Goal: Complete application form

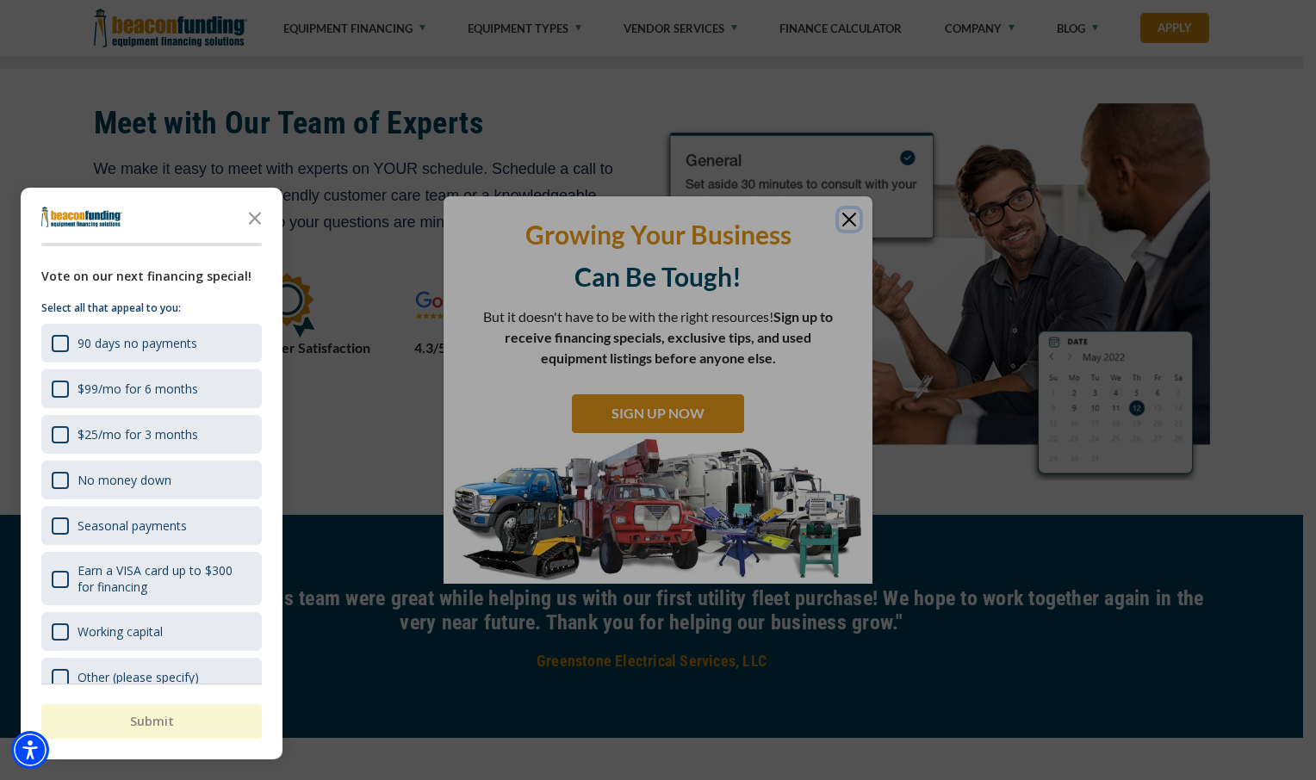
click at [1274, 465] on div "button" at bounding box center [658, 390] width 1316 height 780
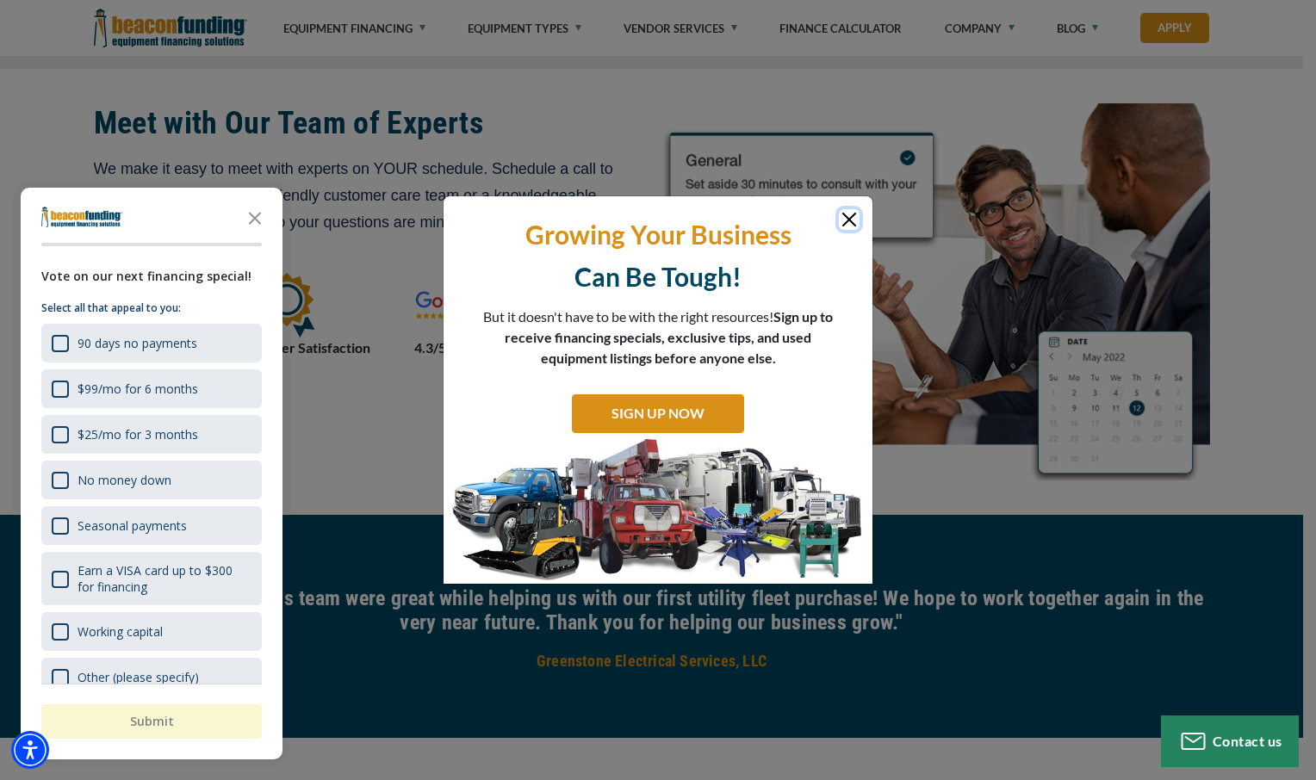
click at [849, 222] on button "Close" at bounding box center [849, 219] width 21 height 21
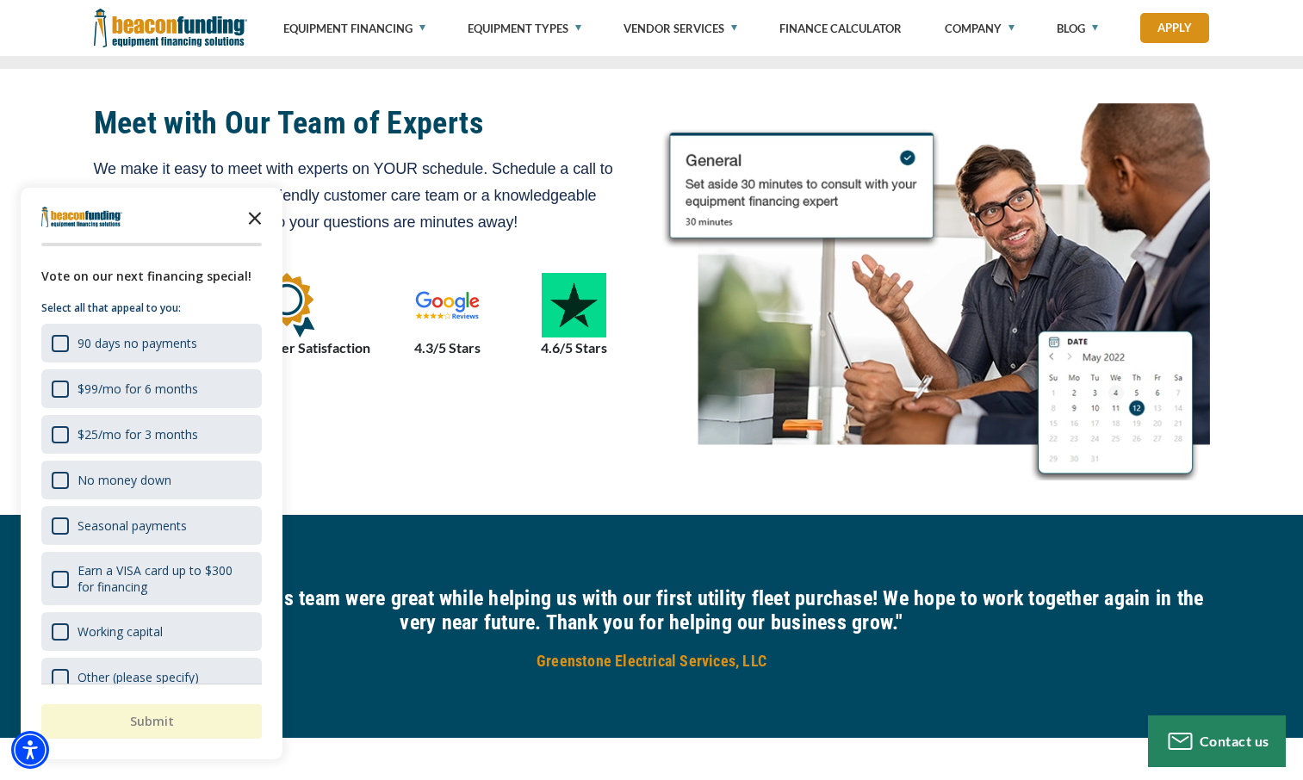
click at [258, 228] on icon "Close the survey" at bounding box center [255, 217] width 34 height 34
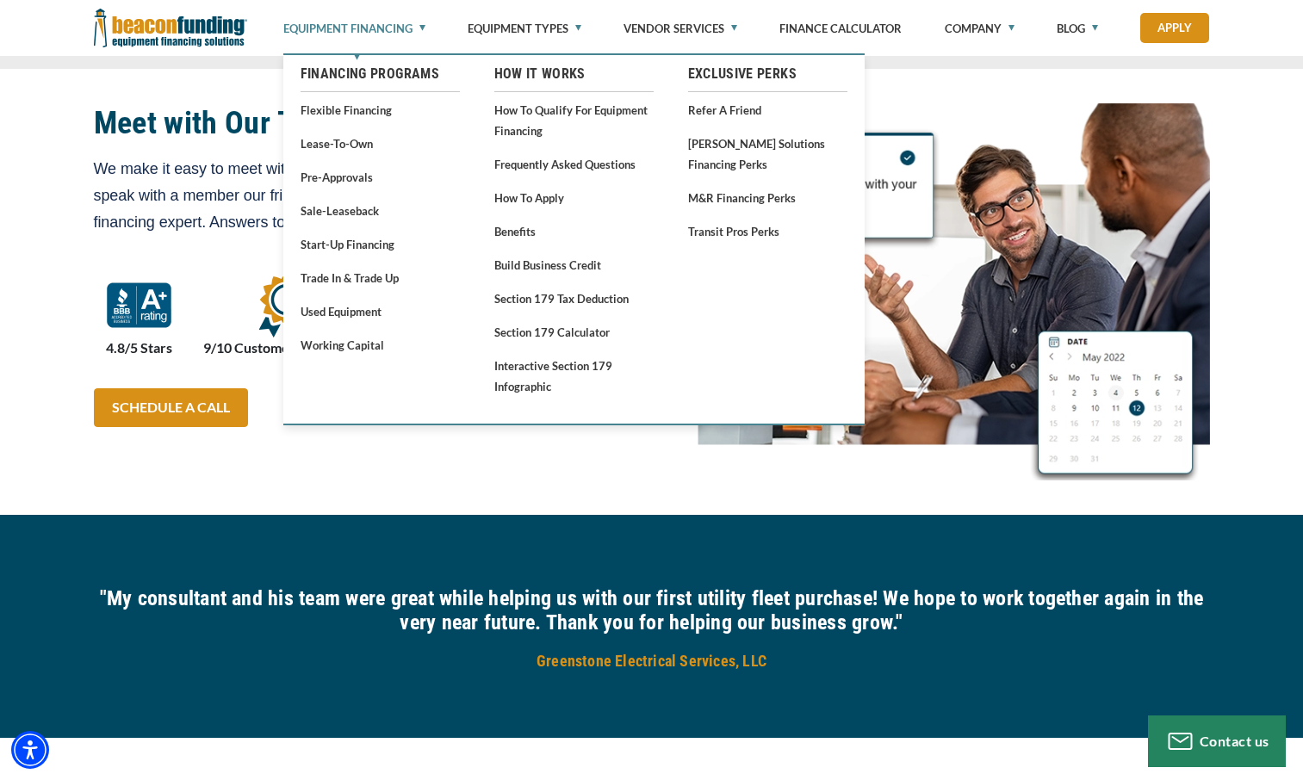
click at [417, 32] on link "Equipment Financing" at bounding box center [354, 28] width 142 height 57
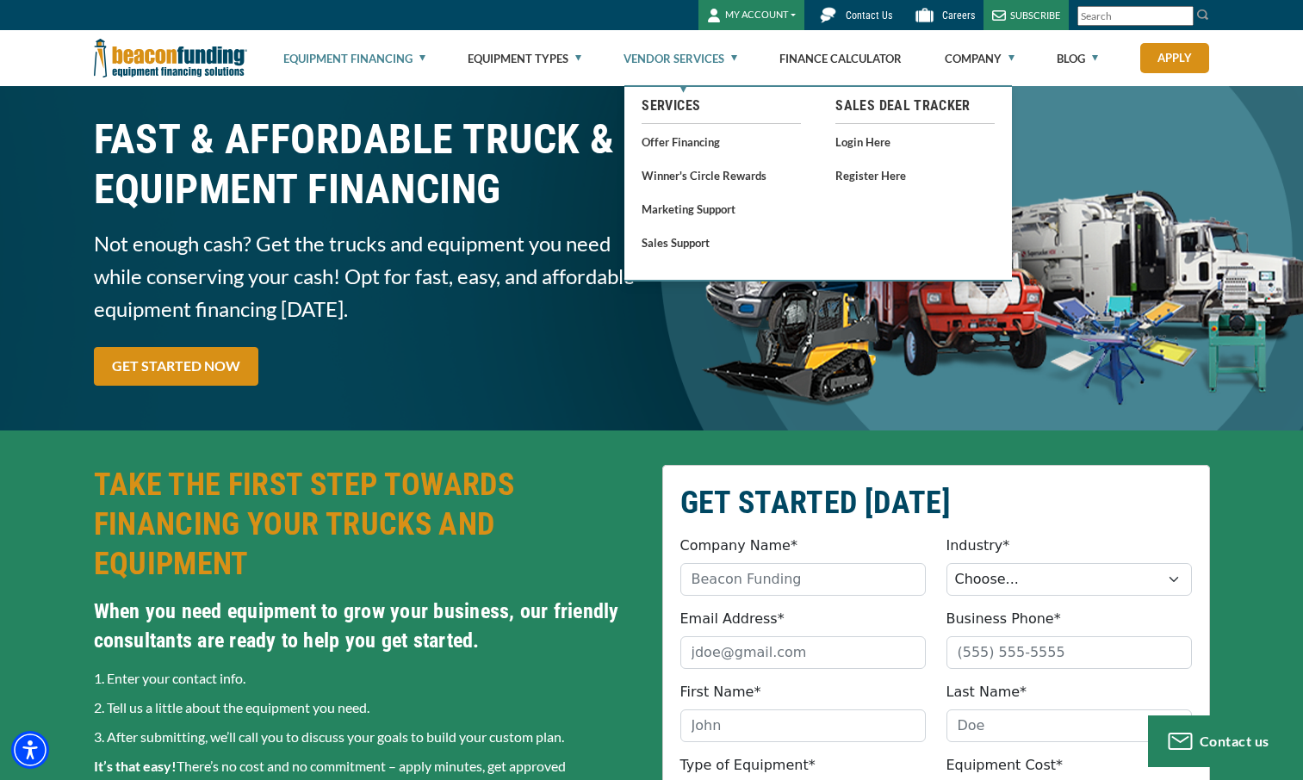
click at [737, 58] on link "Vendor Services" at bounding box center [680, 58] width 114 height 55
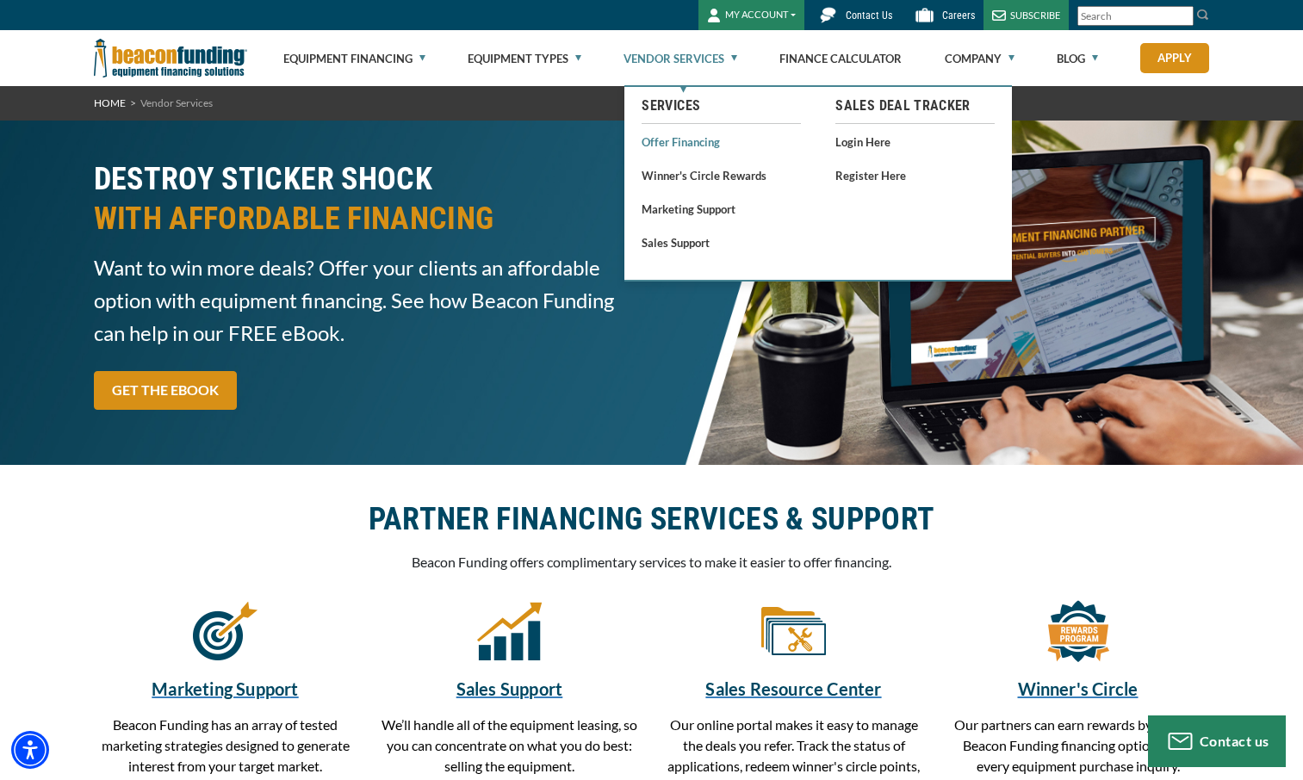
click at [698, 141] on link "Offer Financing" at bounding box center [720, 142] width 159 height 22
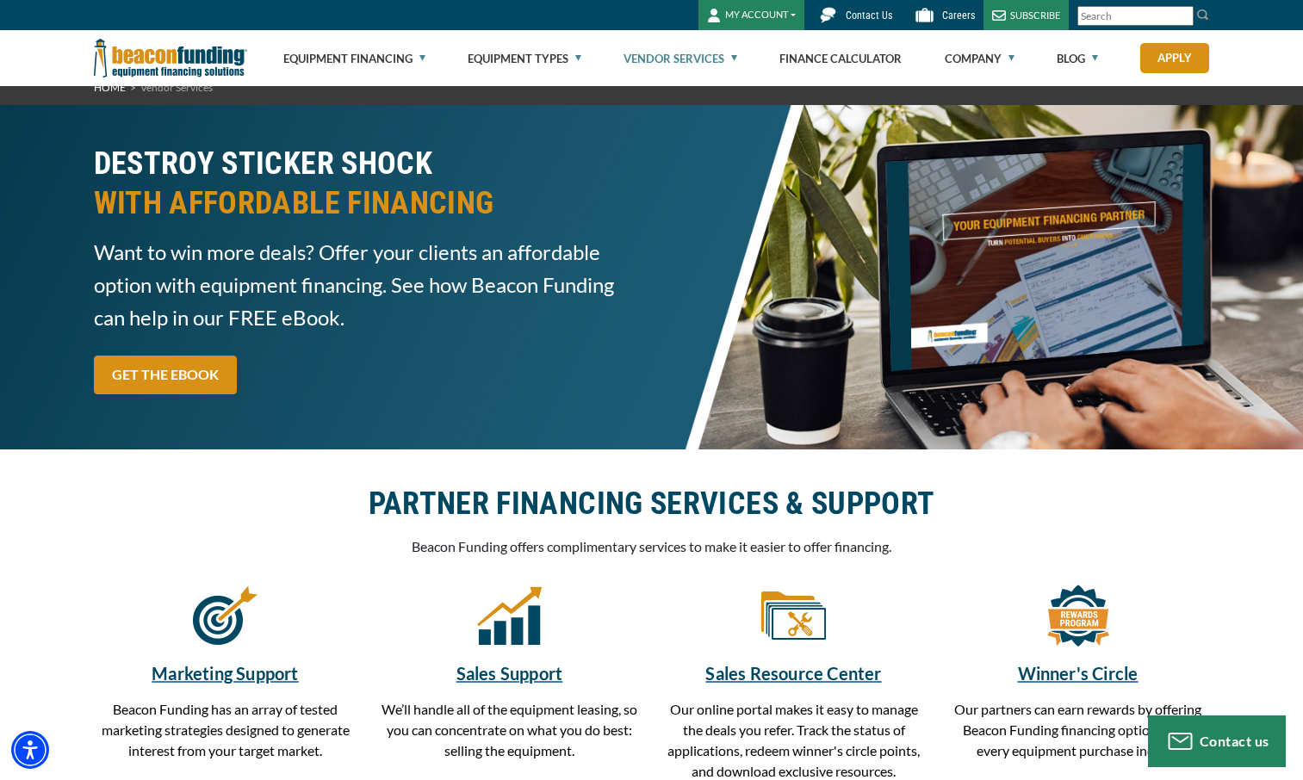
scroll to position [14, 0]
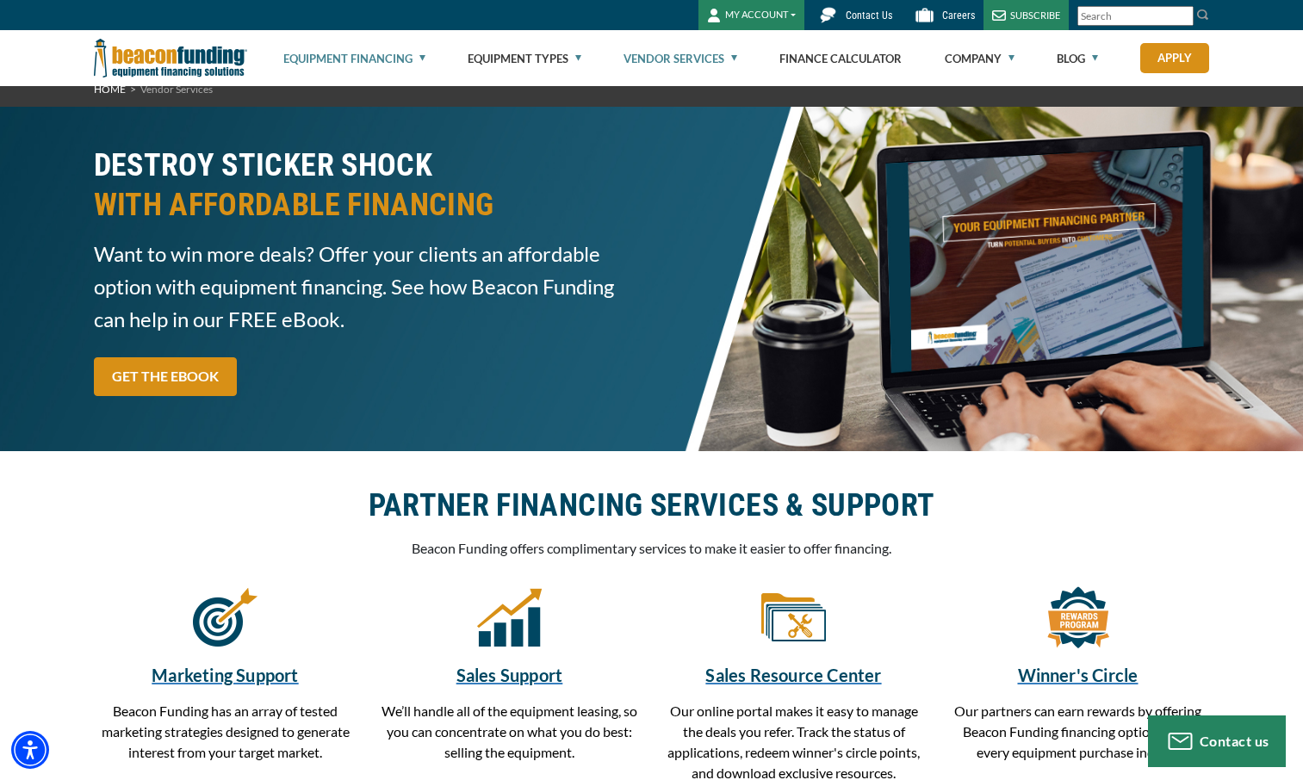
click at [409, 55] on link "Equipment Financing" at bounding box center [354, 58] width 142 height 55
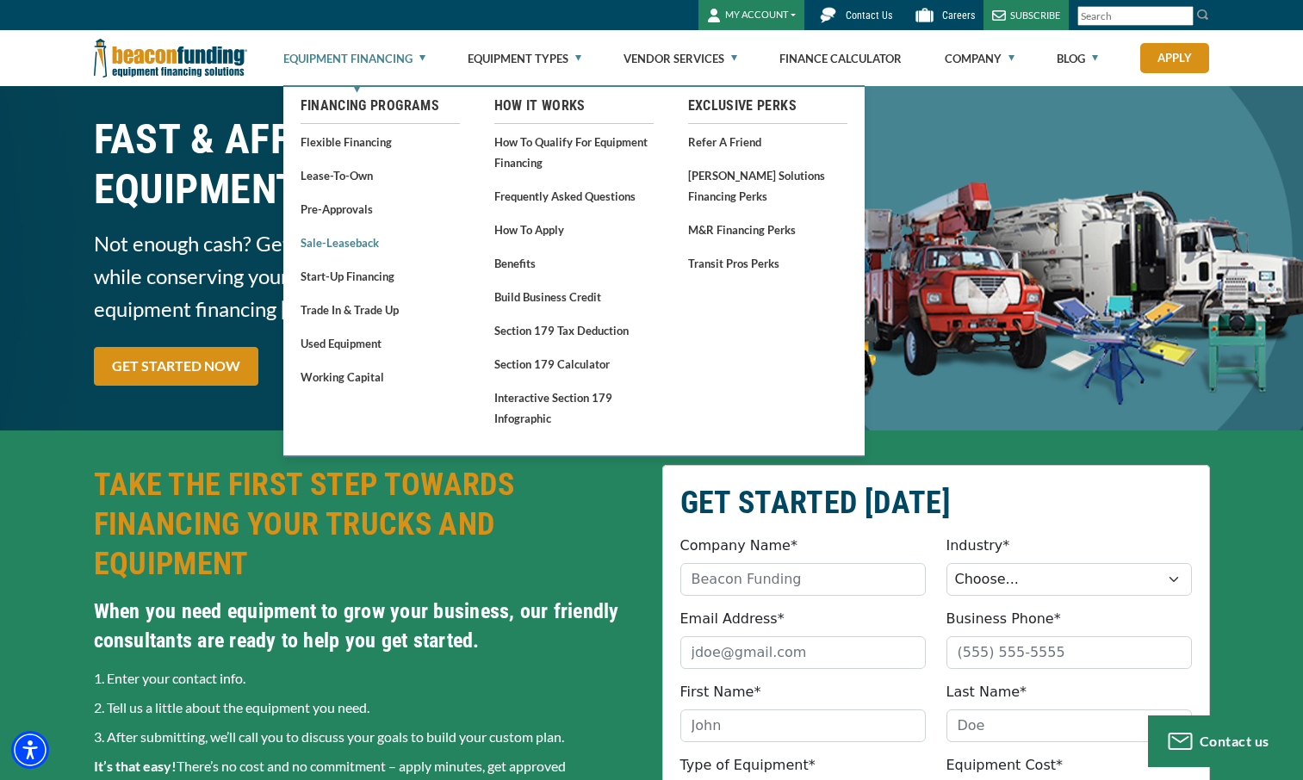
click at [354, 239] on link "Sale-Leaseback" at bounding box center [379, 243] width 159 height 22
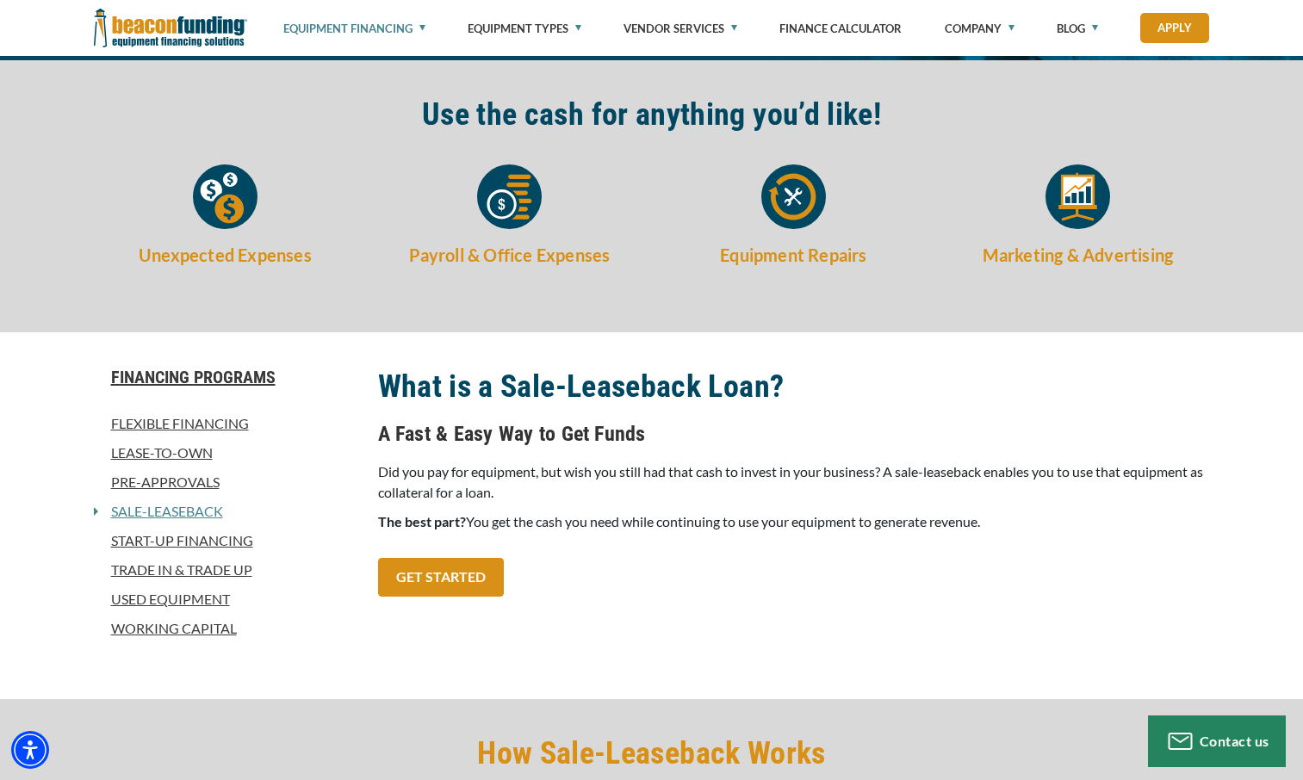
scroll to position [469, 0]
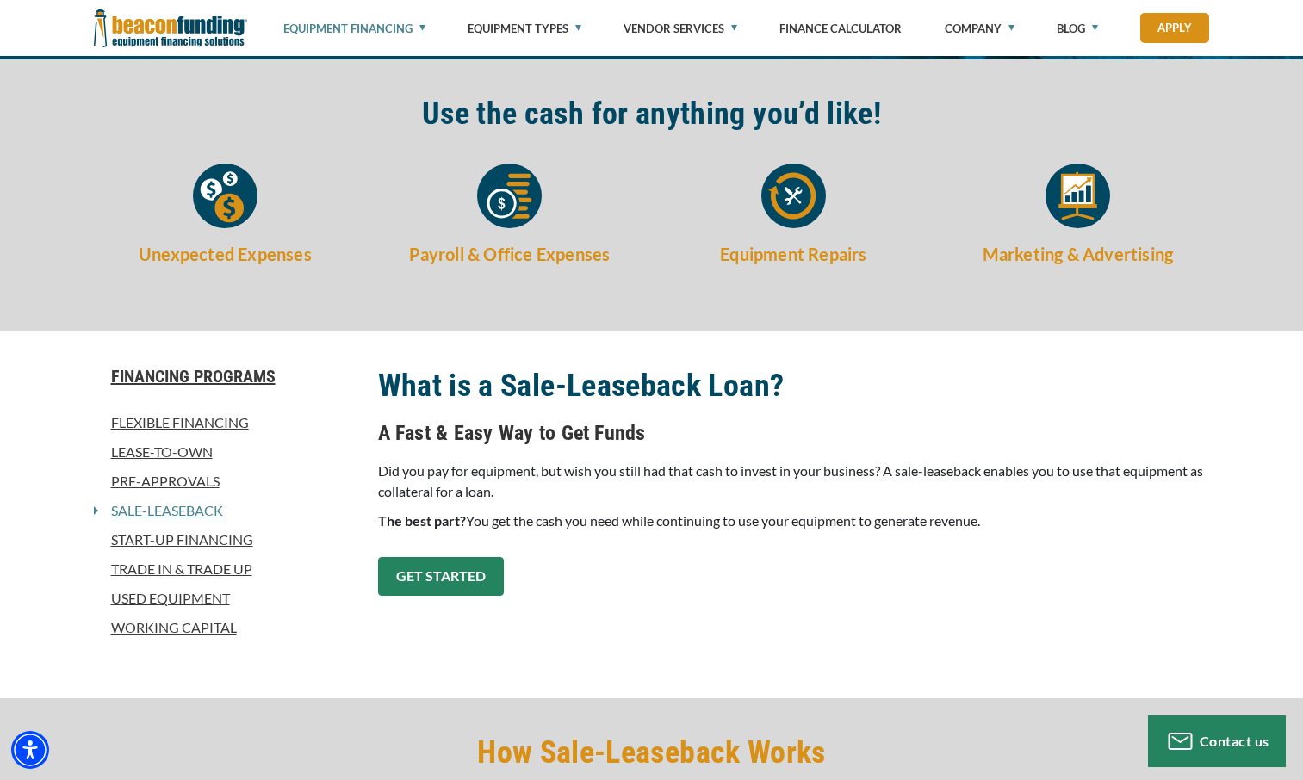
click at [482, 576] on link "GET STARTED" at bounding box center [441, 576] width 126 height 39
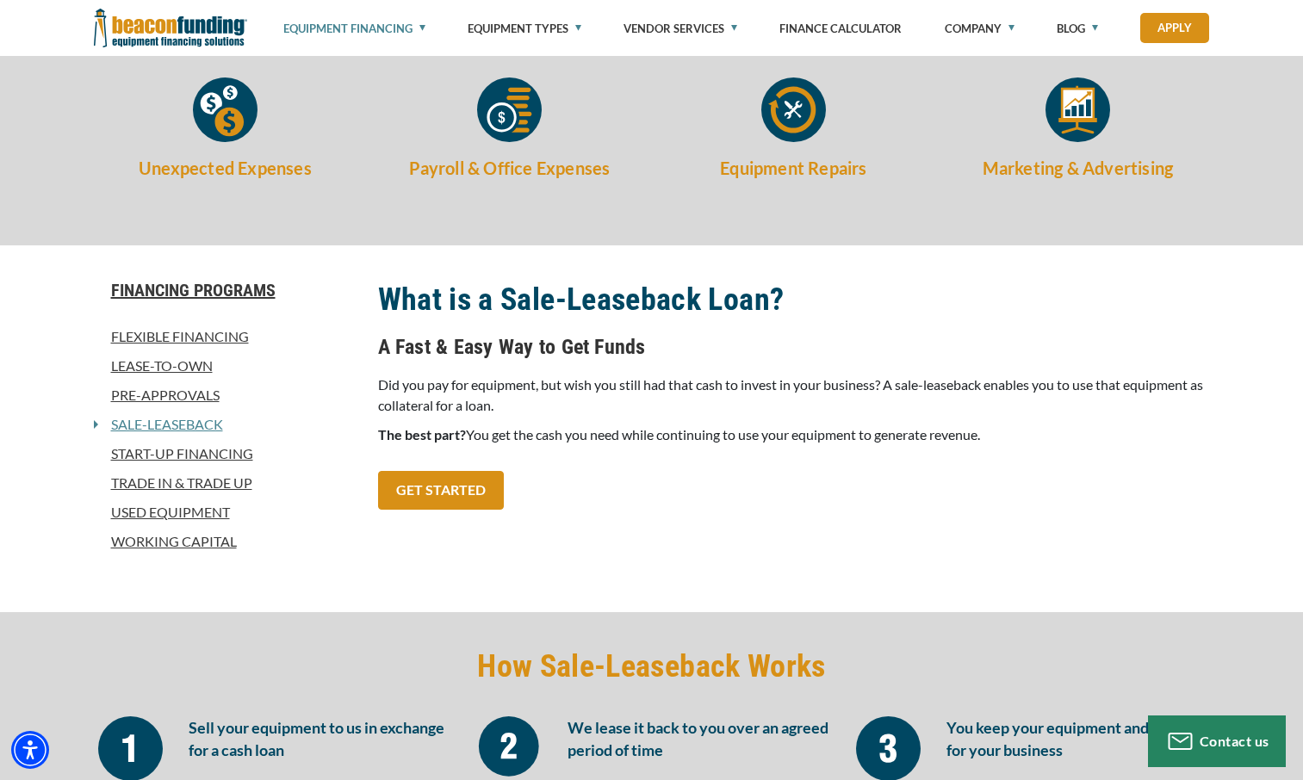
scroll to position [1452, 0]
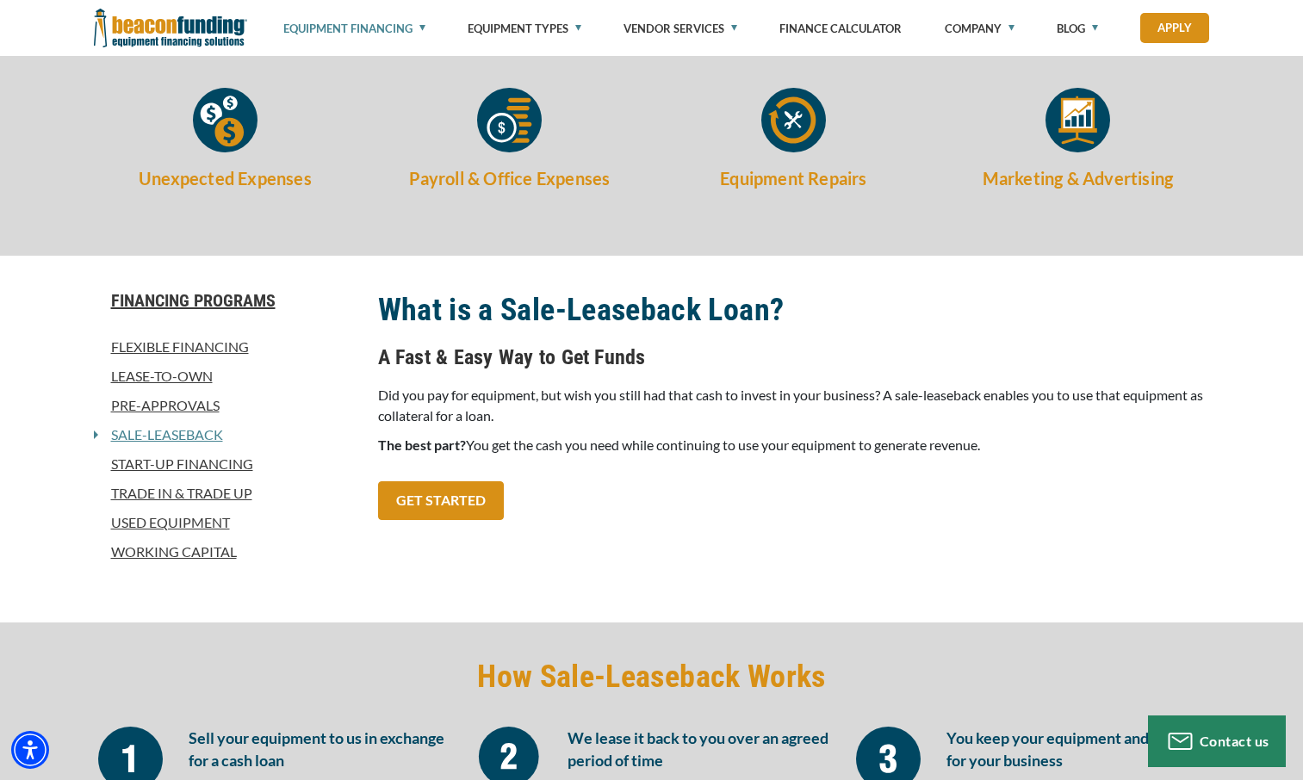
scroll to position [544, 0]
click at [454, 502] on link "GET STARTED" at bounding box center [441, 501] width 126 height 39
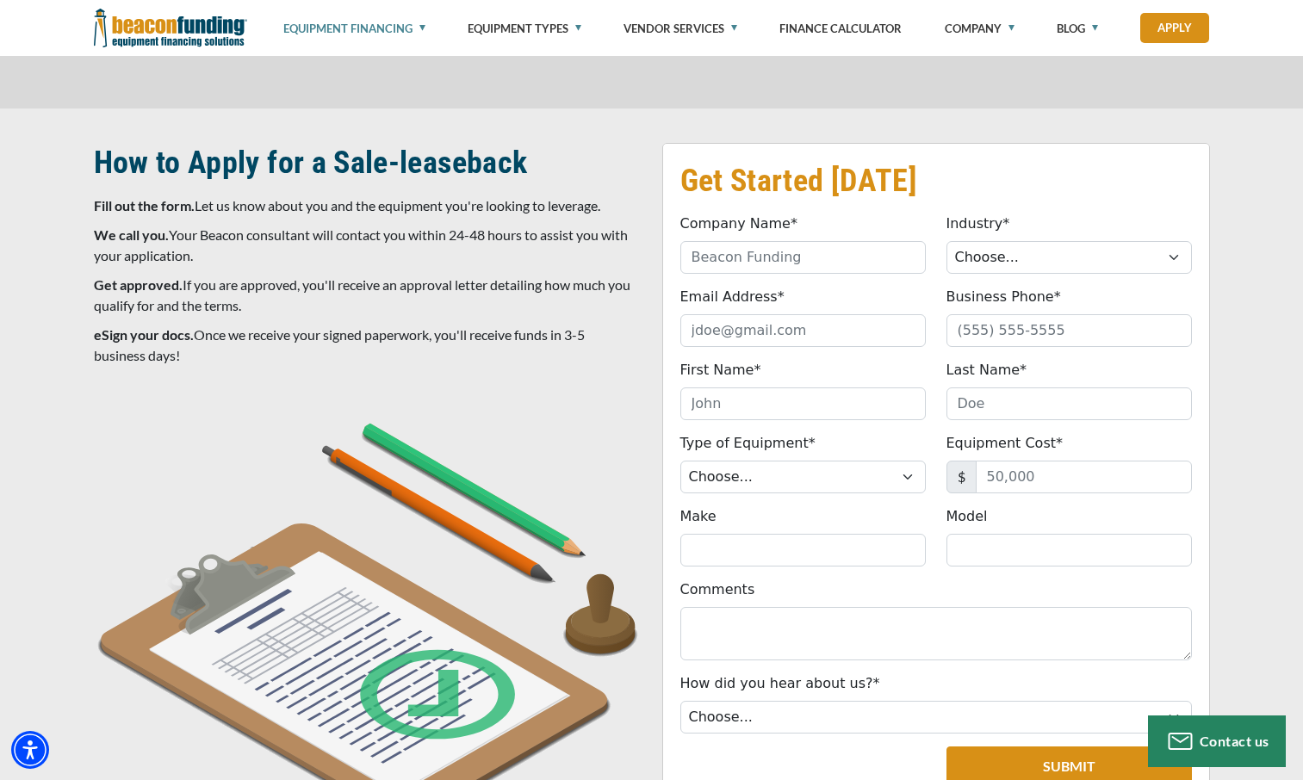
scroll to position [1452, 0]
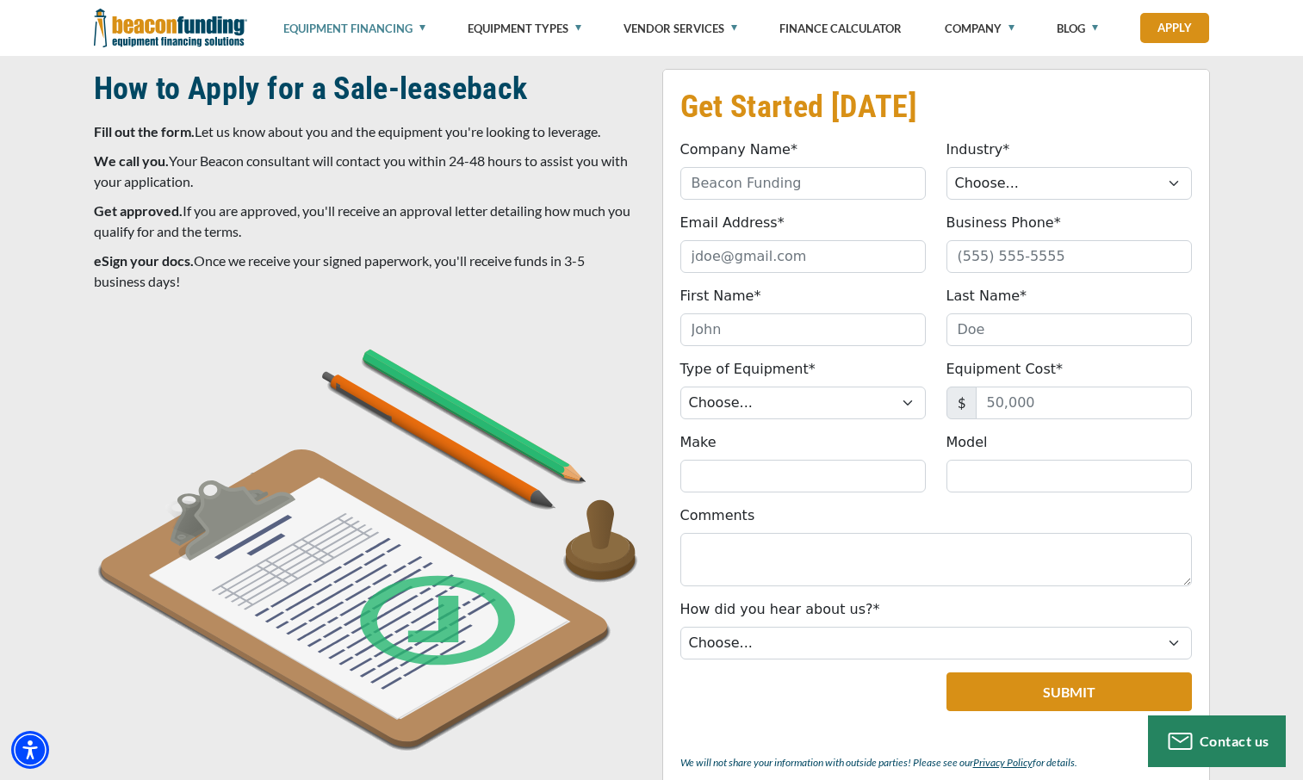
drag, startPoint x: 447, startPoint y: 278, endPoint x: 575, endPoint y: 288, distance: 128.7
click at [575, 288] on p "eSign your docs. Once we receive your signed paperwork, you'll receive funds in…" at bounding box center [368, 271] width 548 height 41
click at [908, 399] on select "Choose... Backhoe Boom/Bucket Truck Chipper Commercial Mower Crane DTG/DTF Prin…" at bounding box center [802, 403] width 245 height 33
select select "7"
click at [680, 387] on select "Choose... Backhoe Boom/Bucket Truck Chipper Commercial Mower Crane DTG/DTF Prin…" at bounding box center [802, 403] width 245 height 33
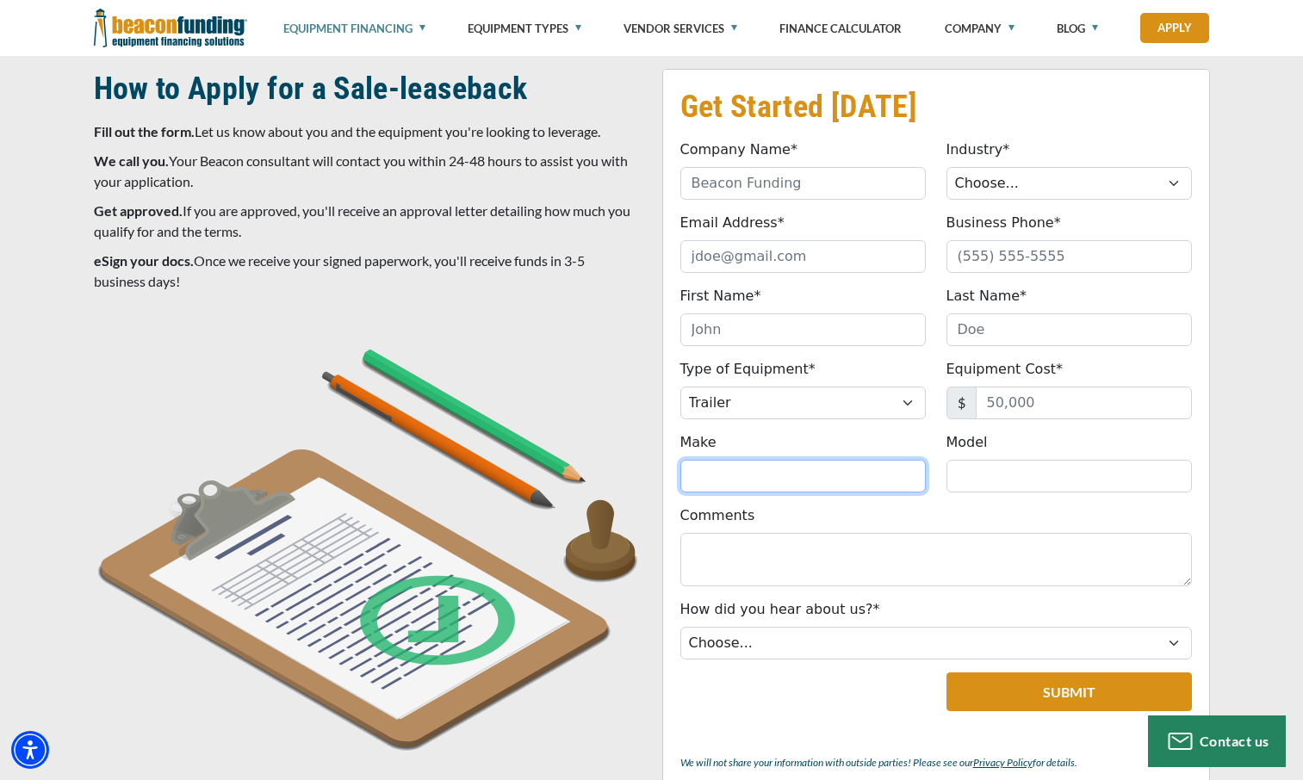
click at [731, 474] on input "Make" at bounding box center [802, 476] width 245 height 33
type input "The Fud Trailer"
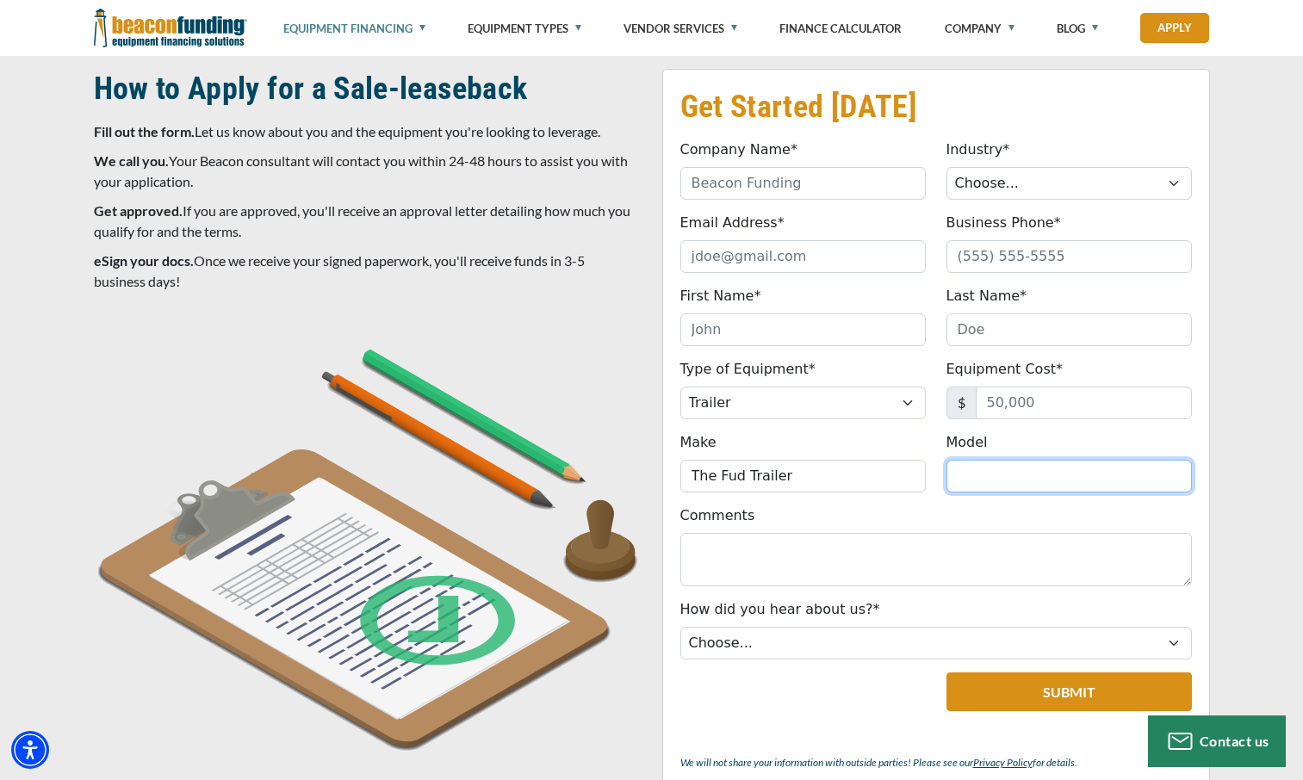
click at [1000, 479] on input "Model" at bounding box center [1068, 476] width 245 height 33
type input "23x8x7"
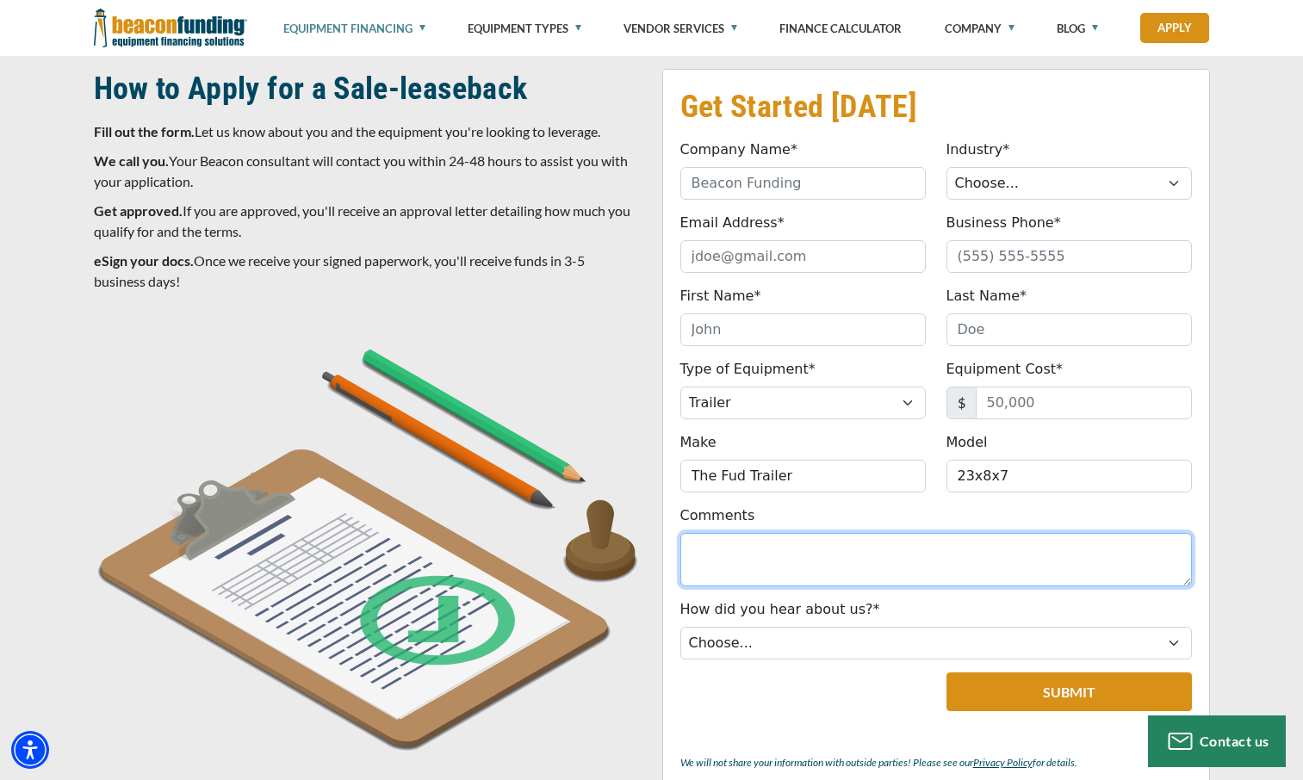
click at [735, 548] on textarea "Comments" at bounding box center [935, 559] width 511 height 53
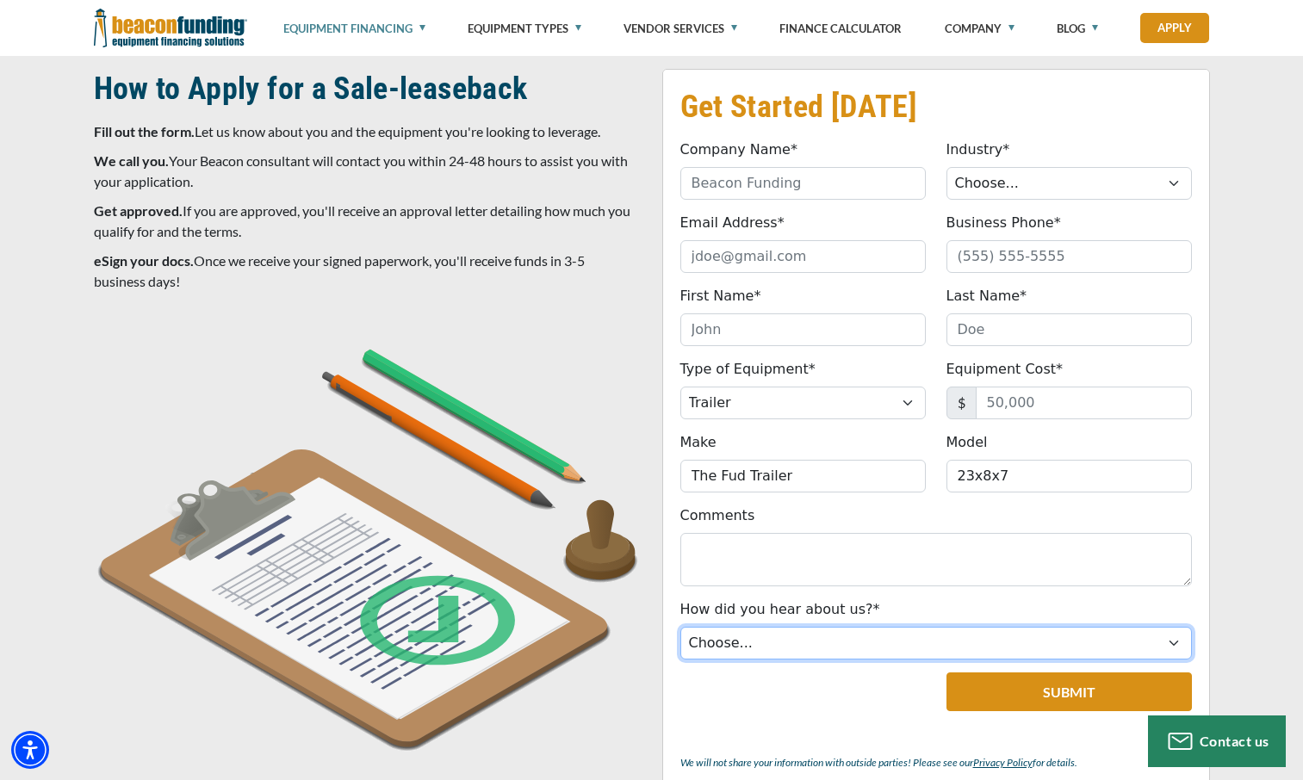
click at [782, 640] on select "Choose... Internet Search Vendor Referral Word of Mouth Client Referral Email E…" at bounding box center [935, 643] width 511 height 33
select select "5"
click at [680, 627] on select "Choose... Internet Search Vendor Referral Word of Mouth Client Referral Email E…" at bounding box center [935, 643] width 511 height 33
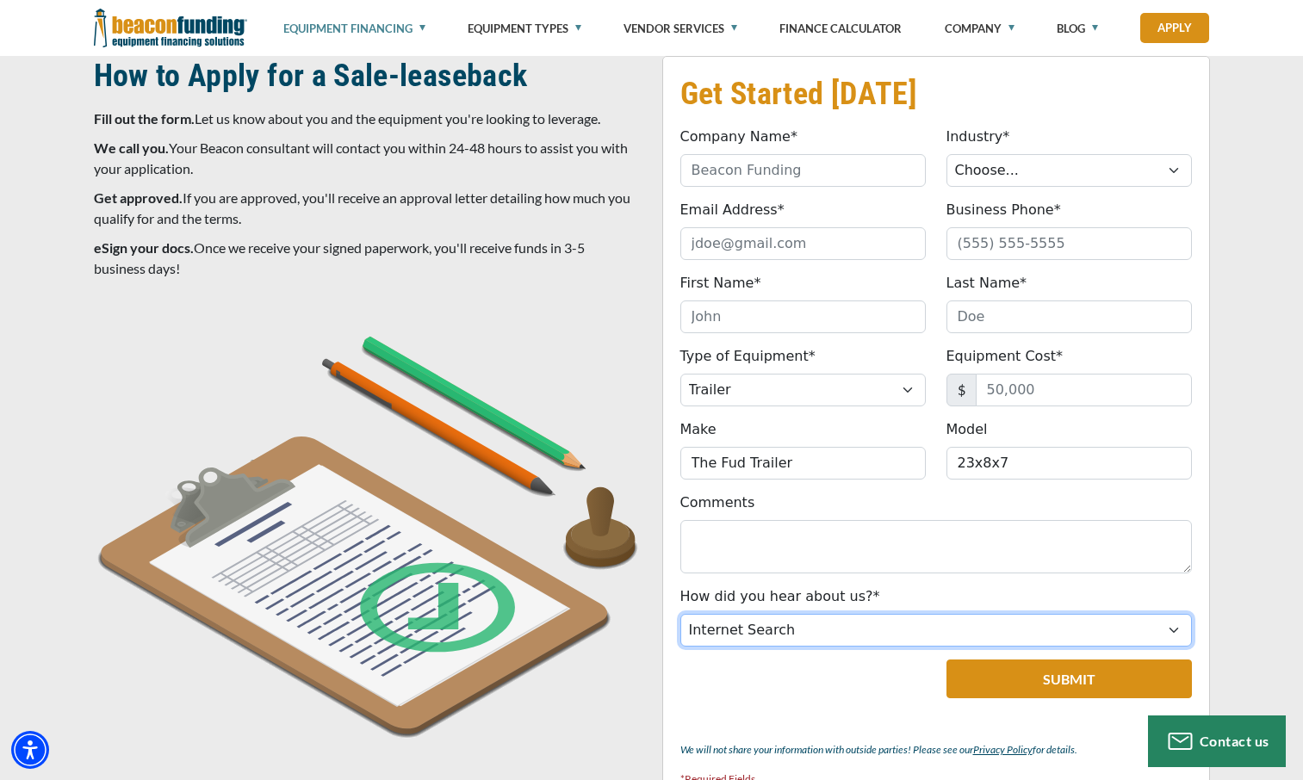
scroll to position [1462, 0]
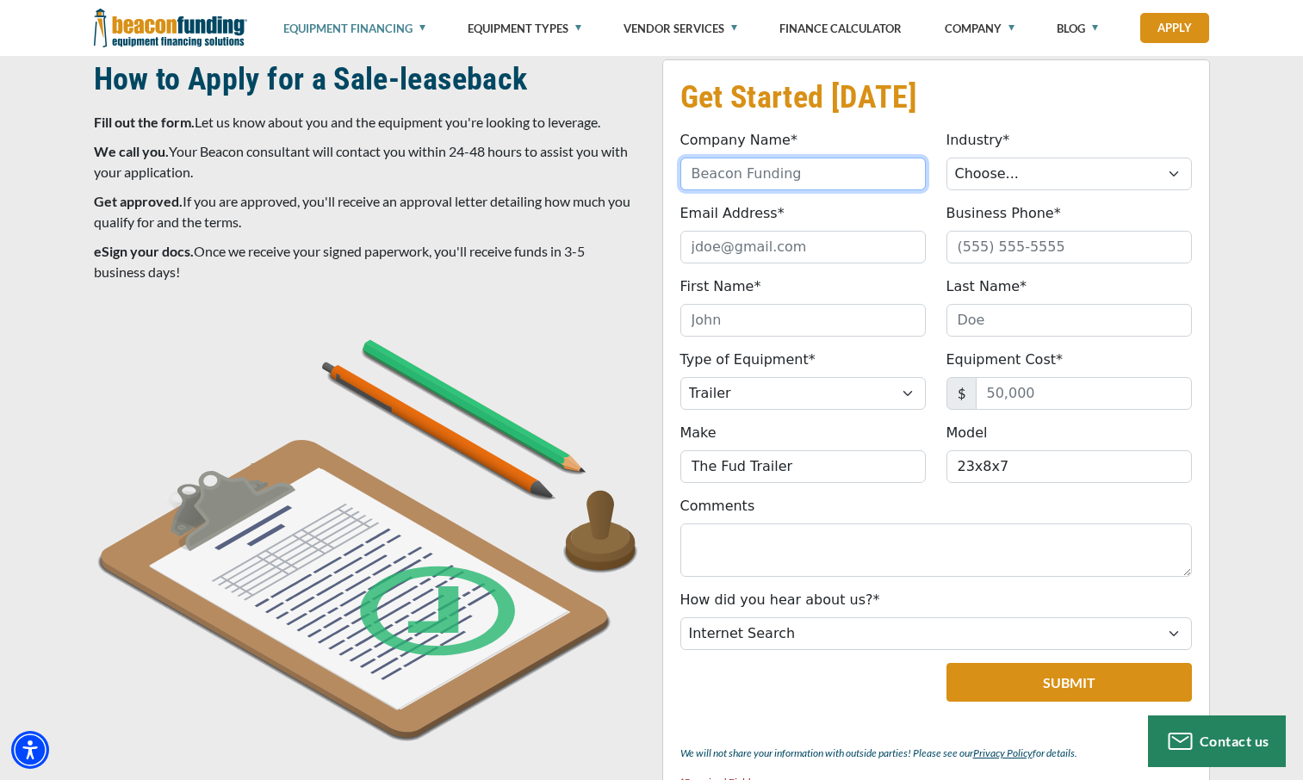
click at [798, 173] on input "Company Name*" at bounding box center [802, 174] width 245 height 33
click at [1128, 137] on div "Industry* Choose... Towing Landscape/Hardscape Decorated Apparel Septic Light C…" at bounding box center [1069, 160] width 266 height 60
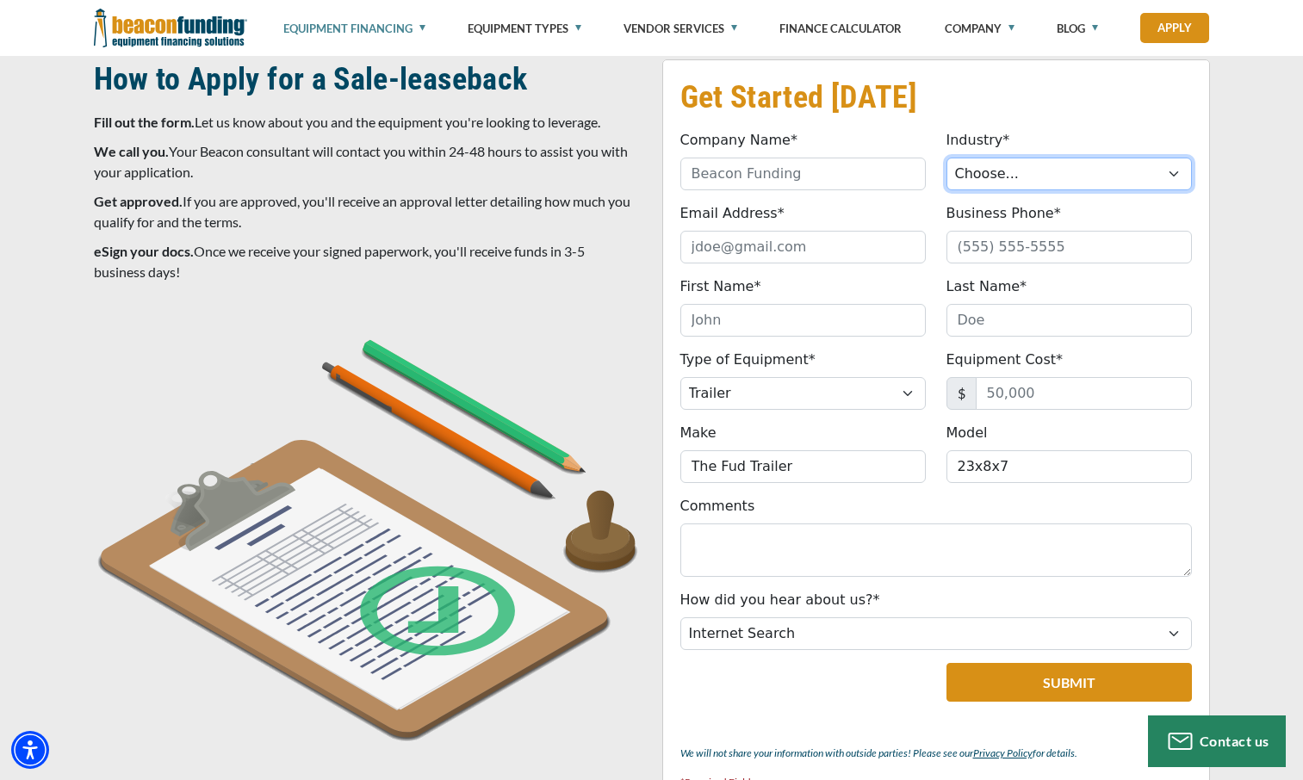
click at [1179, 169] on select "Choose... Towing Landscape/Hardscape Decorated Apparel Septic Light Constructio…" at bounding box center [1068, 174] width 245 height 33
select select "5"
click at [946, 158] on select "Choose... Towing Landscape/Hardscape Decorated Apparel Septic Light Constructio…" at bounding box center [1068, 174] width 245 height 33
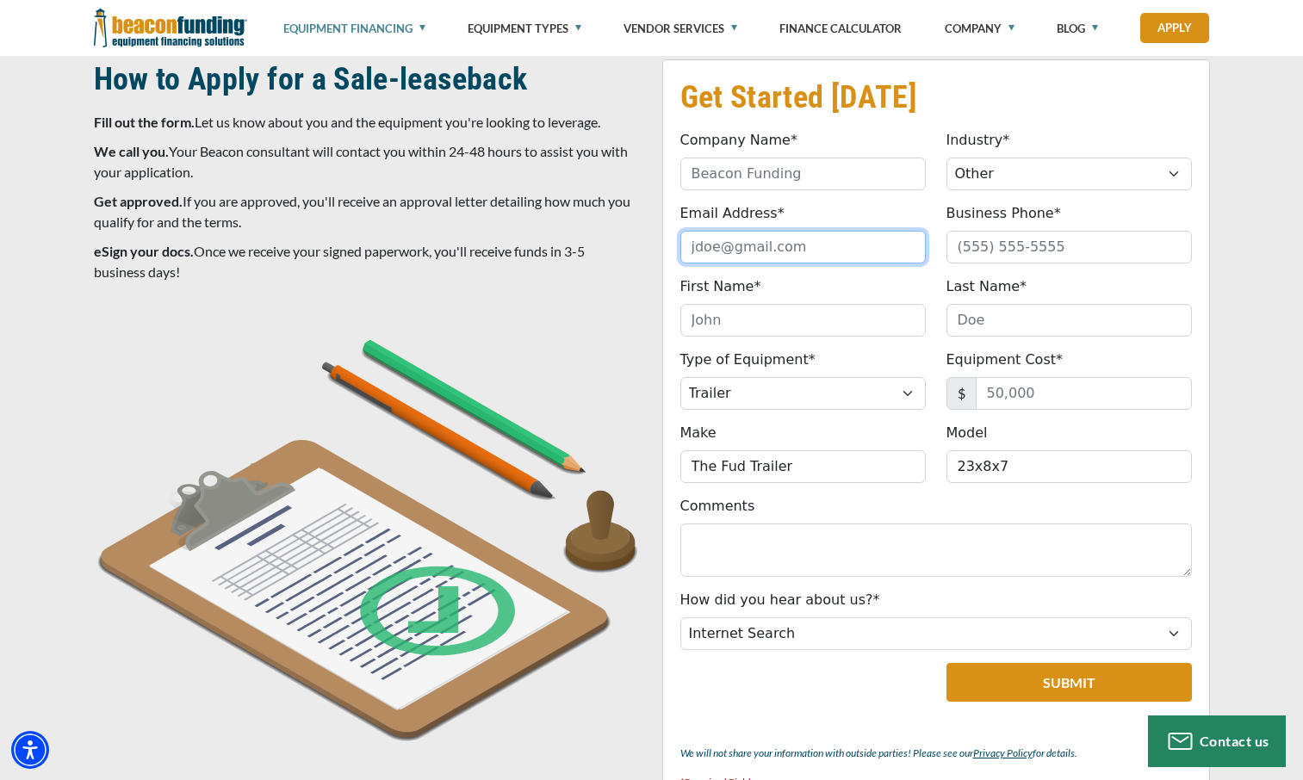
click at [796, 244] on input "Email Address*" at bounding box center [802, 247] width 245 height 33
type input "tcole@superiorsourcellc.com"
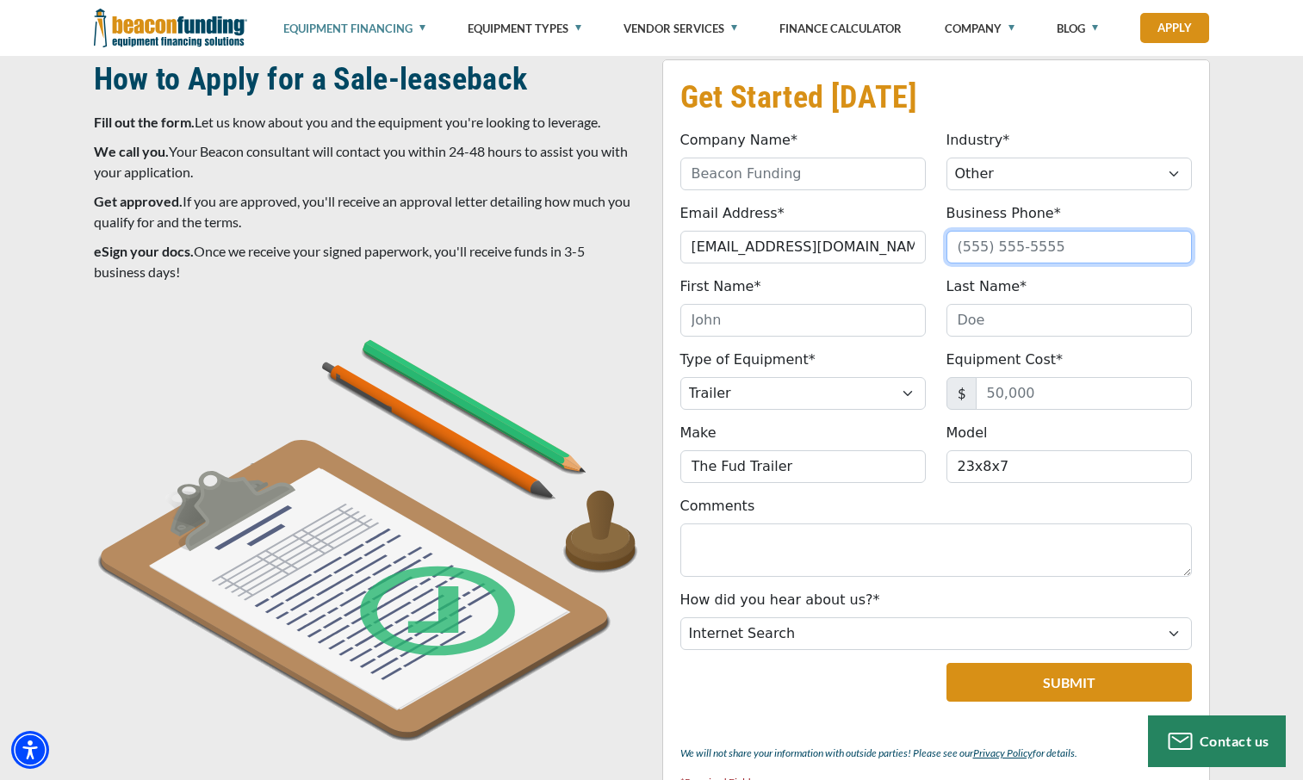
click at [976, 247] on input "Business Phone*" at bounding box center [1068, 247] width 245 height 33
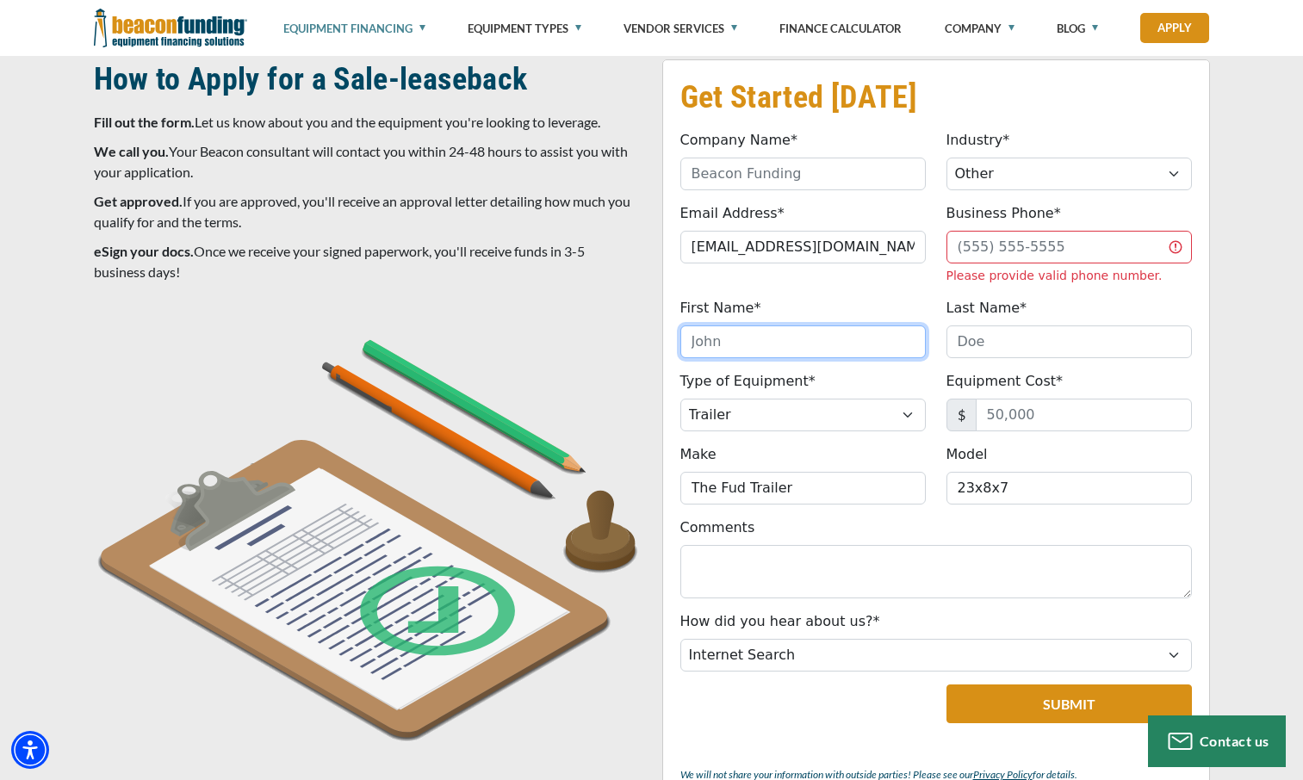
click at [736, 318] on div "First Name* Please provide a valid first name (no special characters)." at bounding box center [803, 328] width 266 height 60
type input "Gerald"
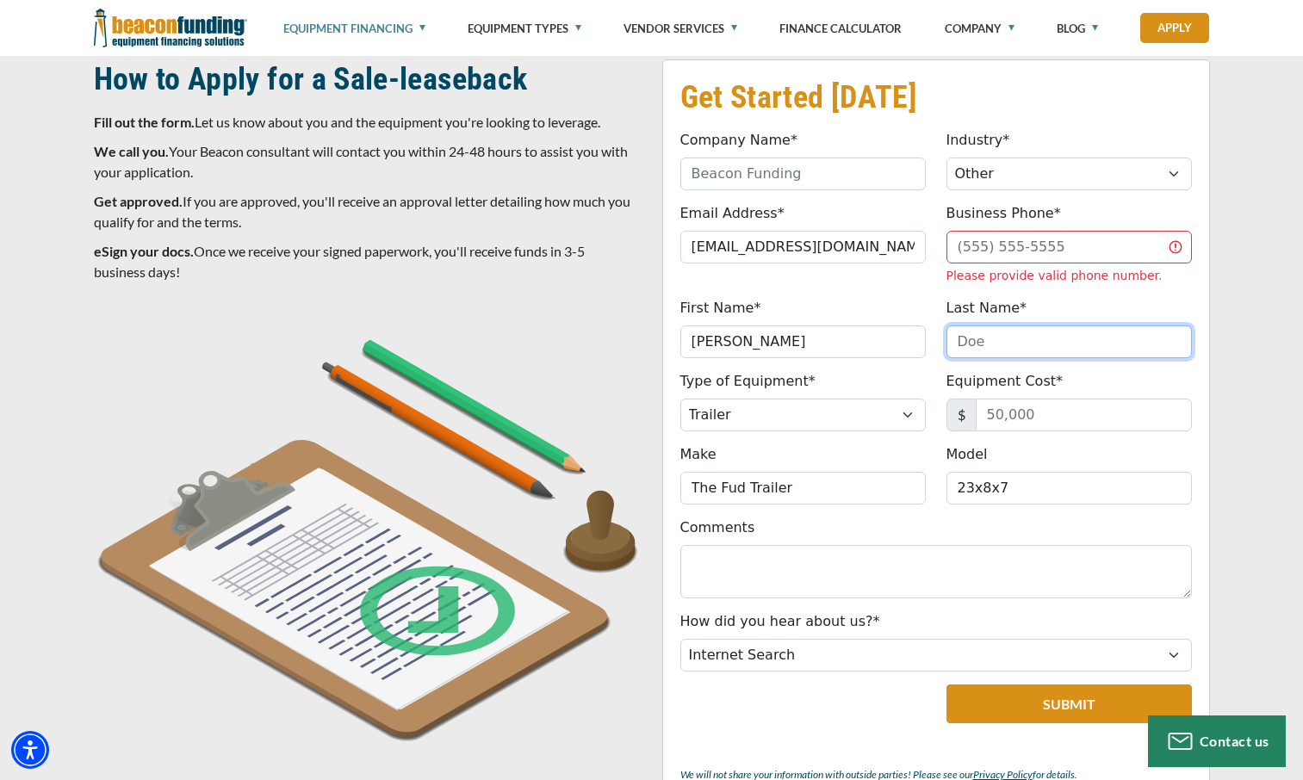
click at [995, 344] on input "Last Name*" at bounding box center [1068, 341] width 245 height 33
type input "Jones"
